Goal: Task Accomplishment & Management: Use online tool/utility

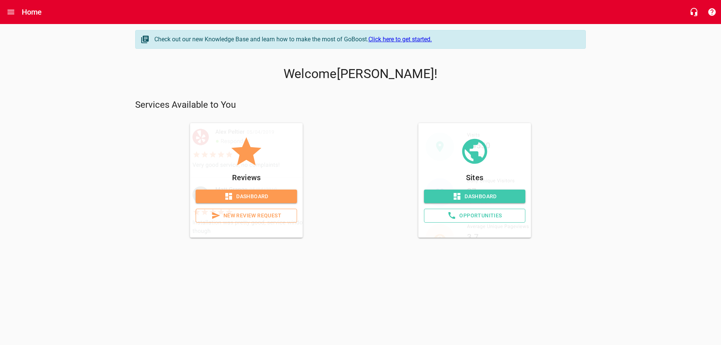
click at [254, 197] on span "Dashboard" at bounding box center [246, 196] width 89 height 9
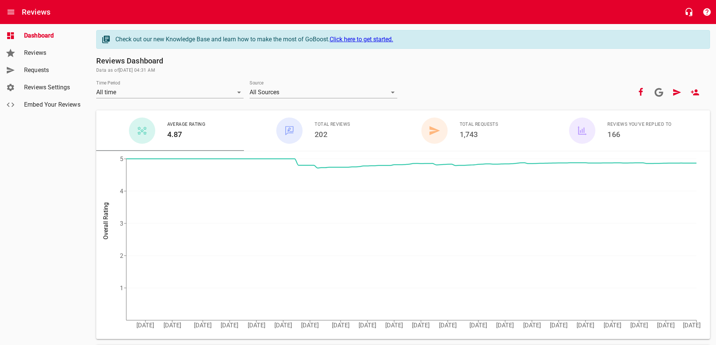
click at [40, 68] on span "Requests" at bounding box center [52, 70] width 57 height 9
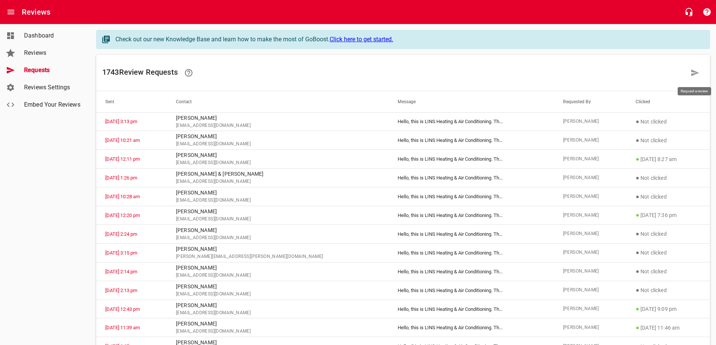
click at [693, 71] on icon at bounding box center [695, 73] width 8 height 7
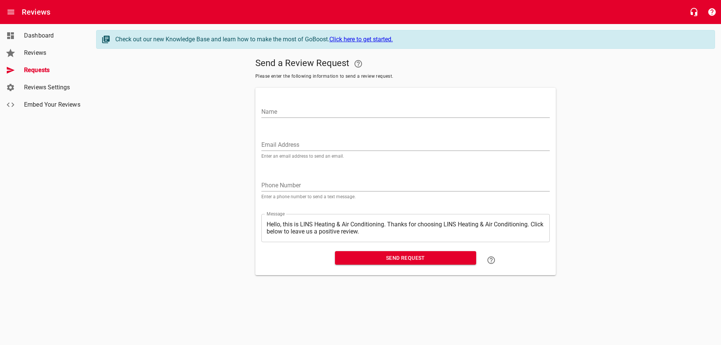
click at [282, 142] on input "Email Address" at bounding box center [405, 145] width 289 height 12
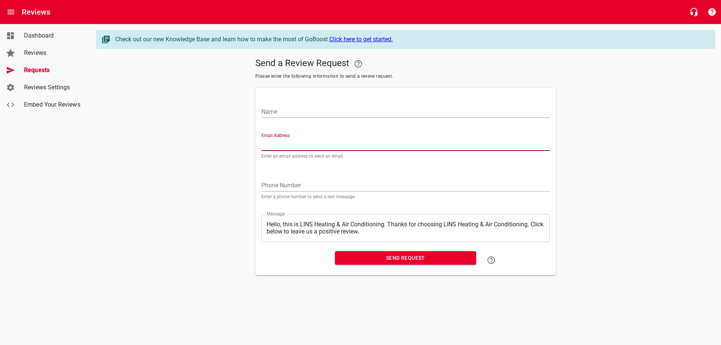
paste input "[EMAIL_ADDRESS][DOMAIN_NAME]"
type input "[EMAIL_ADDRESS][DOMAIN_NAME]"
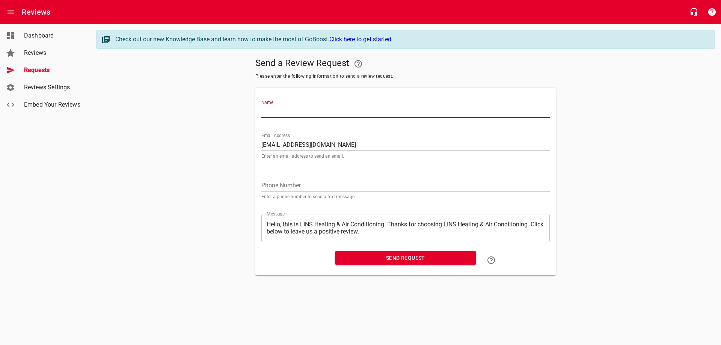
click at [320, 112] on input "Name" at bounding box center [405, 112] width 289 height 12
type input "[PERSON_NAME]"
click at [399, 255] on span "Send Request" at bounding box center [405, 258] width 129 height 9
